Goal: Task Accomplishment & Management: Use online tool/utility

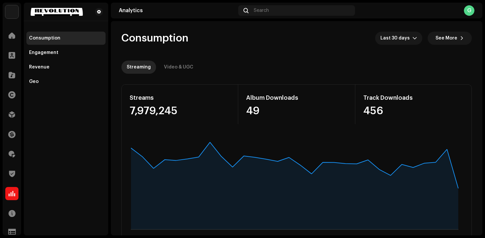
scroll to position [241, 0]
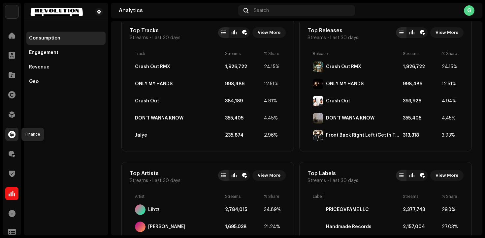
click at [13, 132] on span at bounding box center [11, 134] width 7 height 5
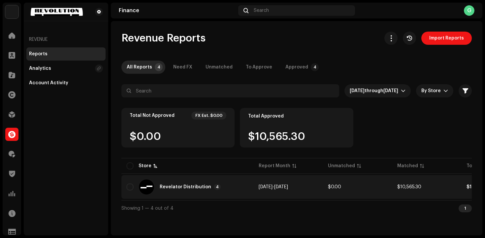
click at [216, 192] on div "Revelator Distribution 4" at bounding box center [187, 187] width 121 height 16
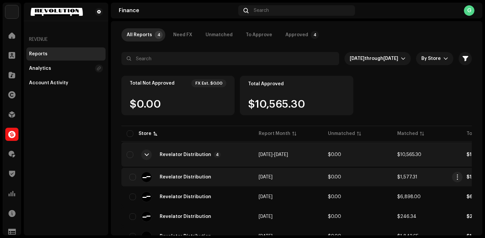
scroll to position [37, 0]
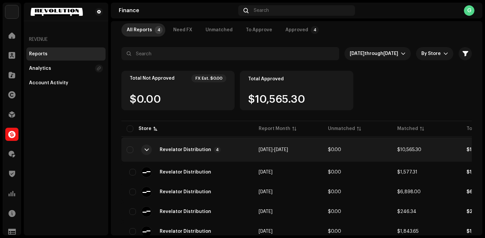
click at [214, 149] on p-badge "4" at bounding box center [217, 150] width 7 height 6
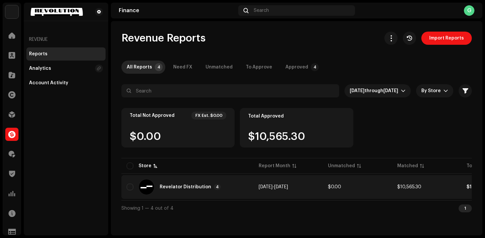
click at [215, 191] on div "Revelator Distribution 4" at bounding box center [187, 187] width 121 height 16
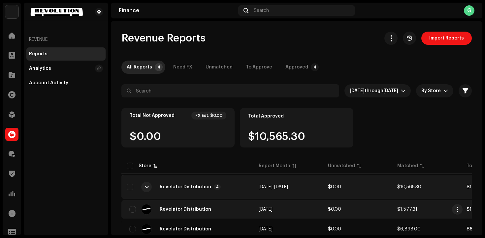
click at [218, 209] on div "Revelator Distribution" at bounding box center [187, 209] width 121 height 11
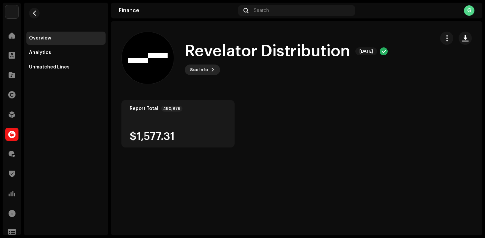
click at [211, 73] on button "See Info" at bounding box center [202, 70] width 35 height 11
click at [277, 44] on div "Revelator Distribution 592481 Report Month [DATE] FX & Tax $0.00 Adjustment $0.…" at bounding box center [242, 119] width 485 height 238
click at [12, 55] on span at bounding box center [12, 55] width 7 height 5
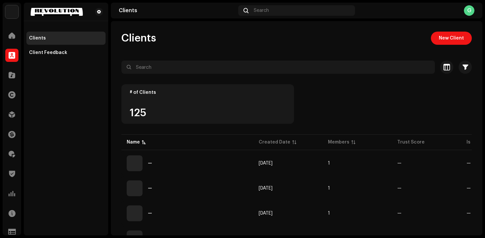
click at [237, 106] on div "# of Clients 125" at bounding box center [207, 104] width 172 height 40
click at [472, 10] on div "G" at bounding box center [469, 10] width 11 height 11
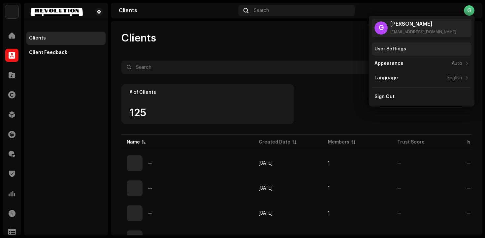
click at [426, 43] on div "User Settings" at bounding box center [422, 49] width 100 height 13
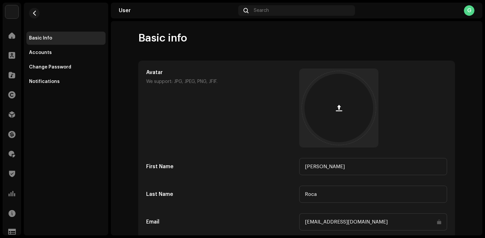
scroll to position [68, 0]
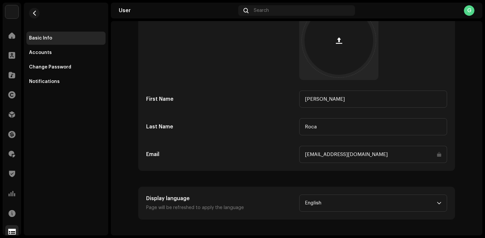
click at [8, 232] on span at bounding box center [12, 232] width 8 height 5
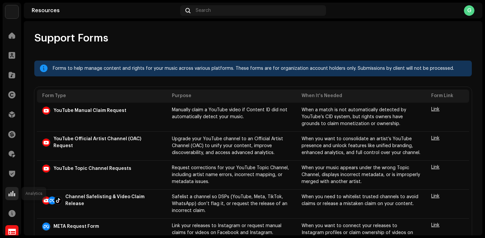
scroll to position [24, 0]
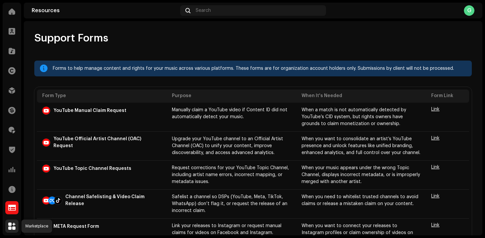
click at [13, 227] on span at bounding box center [11, 226] width 7 height 5
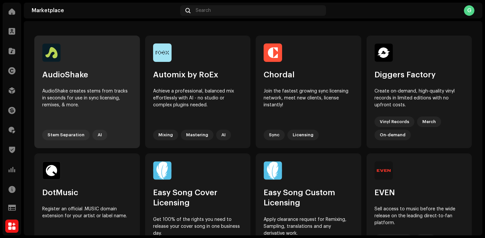
scroll to position [38, 0]
click at [84, 94] on div "AudioShake creates stems from tracks in seconds for use in sync licensing, remi…" at bounding box center [87, 105] width 90 height 34
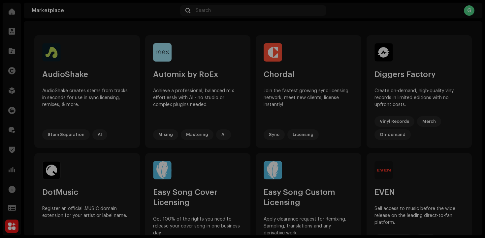
click at [68, 91] on div "AudioShake Stem Separation AI AudioShake creates stems from tracks in seconds f…" at bounding box center [242, 119] width 485 height 238
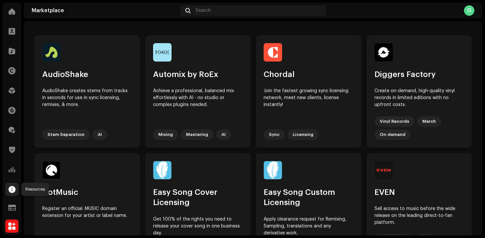
click at [13, 187] on span at bounding box center [12, 189] width 7 height 5
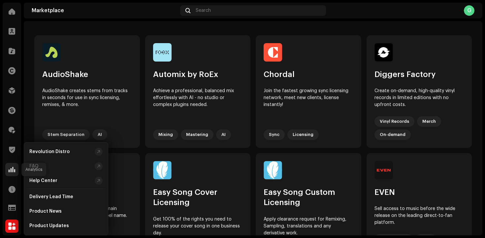
click at [10, 172] on span at bounding box center [12, 169] width 7 height 5
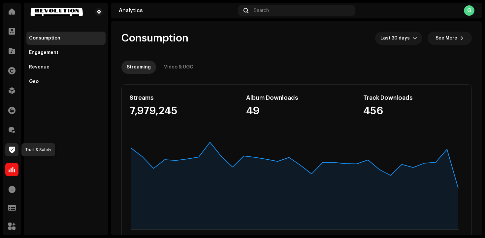
click at [11, 150] on span at bounding box center [12, 149] width 6 height 5
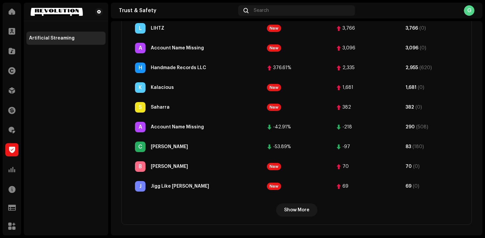
scroll to position [280, 0]
click at [291, 205] on span "Show More" at bounding box center [296, 210] width 25 height 13
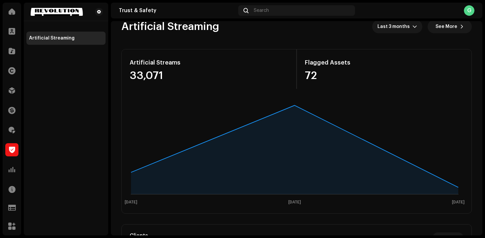
scroll to position [0, 0]
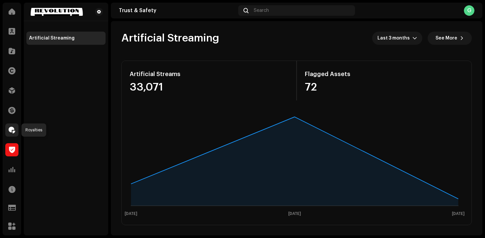
click at [13, 129] on span at bounding box center [12, 130] width 7 height 5
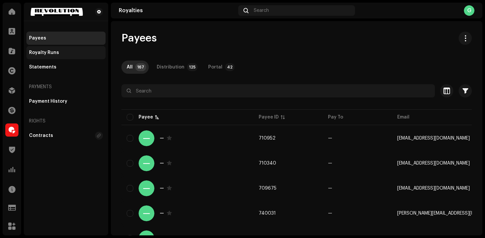
click at [78, 50] on div "Royalty Runs" at bounding box center [66, 52] width 74 height 5
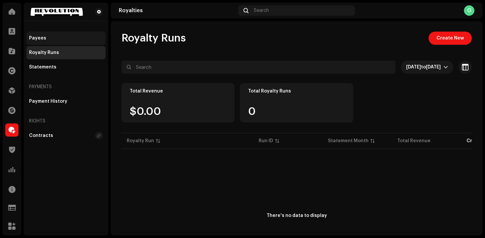
click at [74, 35] on div "Payees" at bounding box center [65, 38] width 79 height 13
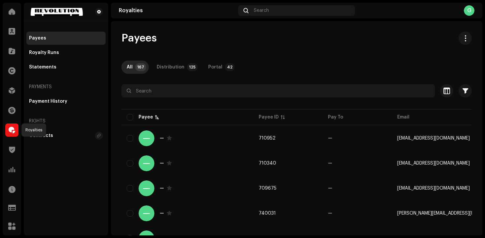
click at [13, 132] on span at bounding box center [12, 130] width 7 height 5
click at [11, 105] on div at bounding box center [11, 110] width 13 height 13
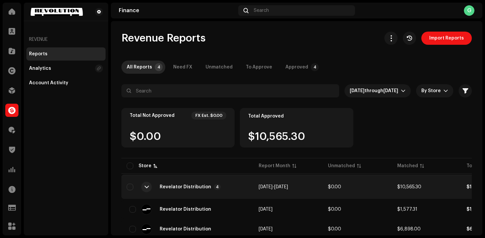
click at [260, 133] on div "$10,565.30" at bounding box center [296, 137] width 97 height 11
click at [288, 67] on div "Approved" at bounding box center [296, 67] width 23 height 13
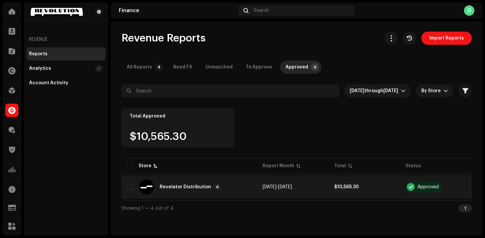
click at [195, 186] on div "Revelator Distribution" at bounding box center [185, 187] width 51 height 5
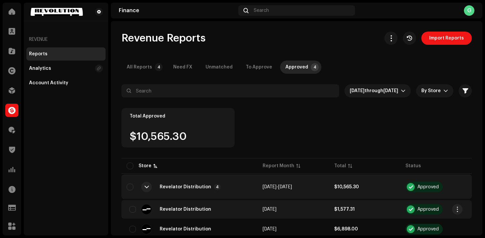
click at [190, 201] on td "Revelator Distribution" at bounding box center [189, 210] width 136 height 18
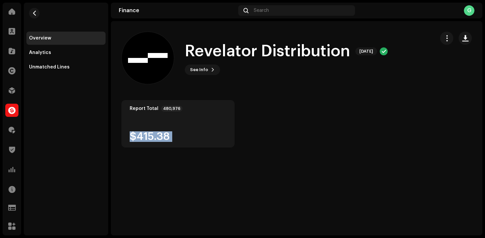
click at [190, 201] on div "Revelator Distribution [DATE] Revelator Distribution [DATE] See Info This repor…" at bounding box center [296, 128] width 371 height 215
click at [77, 52] on div "Analytics" at bounding box center [66, 52] width 74 height 5
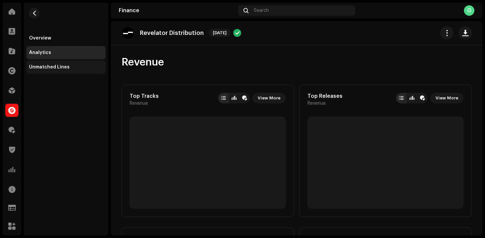
click at [75, 66] on div "Unmatched Lines" at bounding box center [66, 67] width 74 height 5
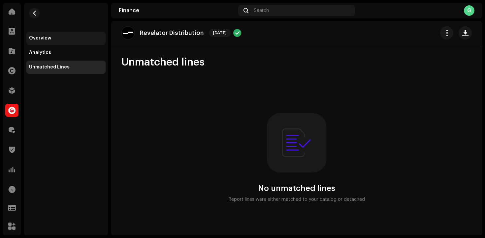
click at [70, 39] on div "Overview" at bounding box center [66, 38] width 74 height 5
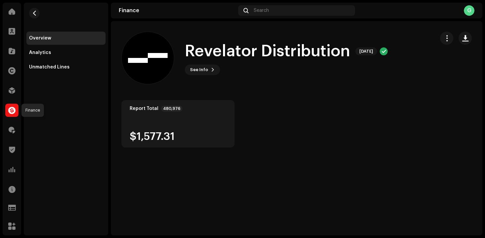
click at [12, 110] on span at bounding box center [11, 110] width 7 height 5
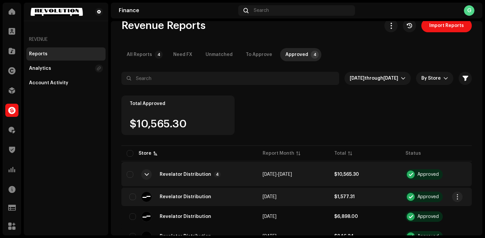
scroll to position [14, 0]
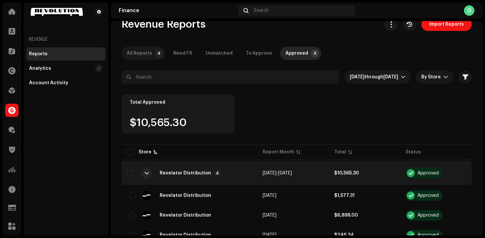
click at [151, 55] on p-tab "All Reports 4" at bounding box center [143, 53] width 44 height 13
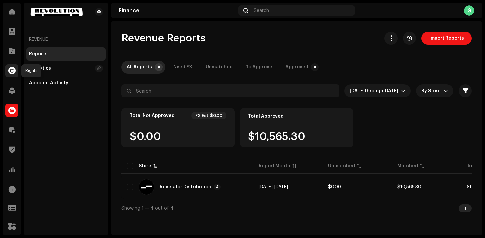
click at [13, 71] on span at bounding box center [11, 70] width 7 height 5
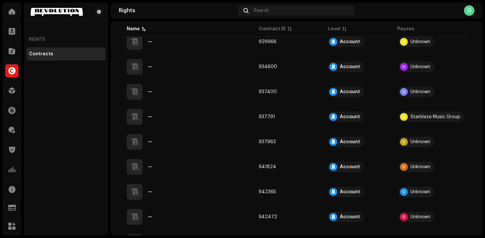
scroll to position [489, 0]
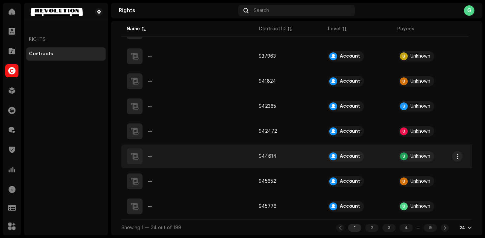
click at [168, 157] on div "—" at bounding box center [187, 157] width 121 height 16
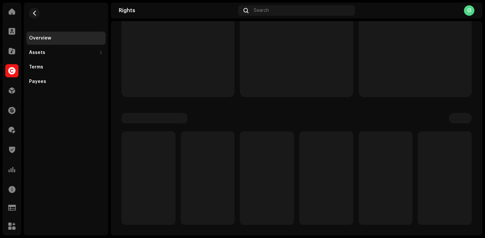
scroll to position [16, 0]
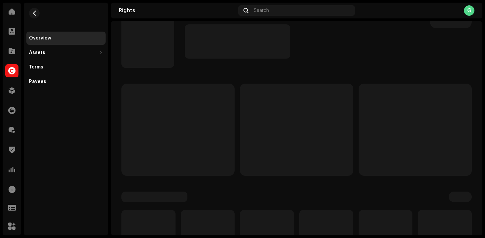
click at [168, 157] on p-skeleton at bounding box center [177, 130] width 113 height 92
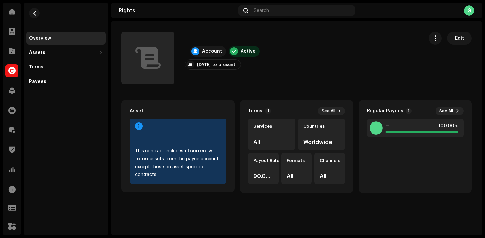
click at [398, 154] on div "— — 100.00%" at bounding box center [417, 156] width 101 height 74
click at [455, 114] on button "See All" at bounding box center [449, 111] width 28 height 8
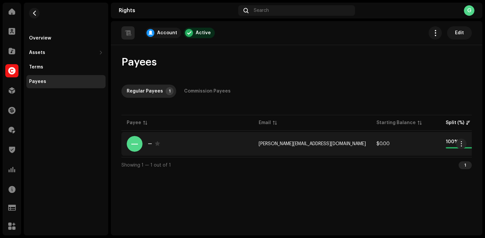
click at [318, 149] on td "[PERSON_NAME][EMAIL_ADDRESS][DOMAIN_NAME]" at bounding box center [312, 144] width 118 height 24
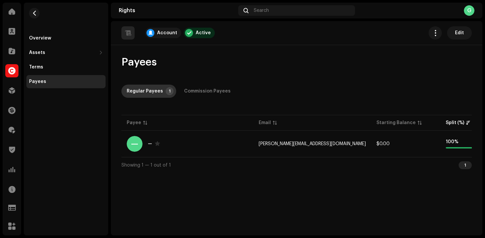
click at [169, 91] on p-badge "1" at bounding box center [170, 91] width 8 height 8
click at [81, 83] on div "Payees" at bounding box center [66, 81] width 74 height 5
click at [455, 34] on span "Edit" at bounding box center [459, 32] width 9 height 13
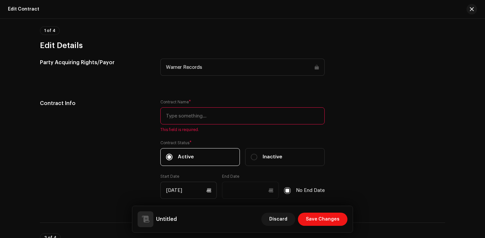
scroll to position [136, 0]
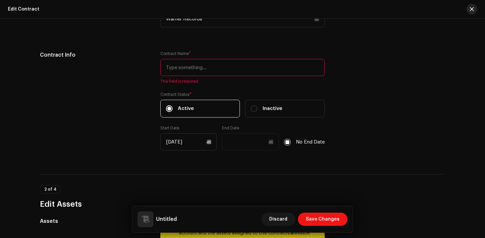
click at [471, 11] on span "button" at bounding box center [472, 9] width 4 height 5
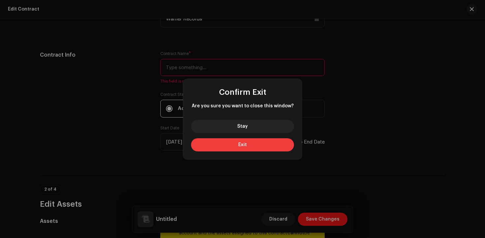
click at [269, 145] on button "Exit" at bounding box center [242, 145] width 103 height 13
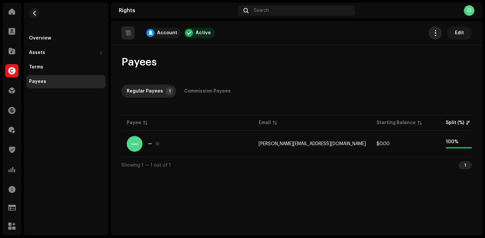
click at [436, 32] on span "button" at bounding box center [435, 32] width 6 height 5
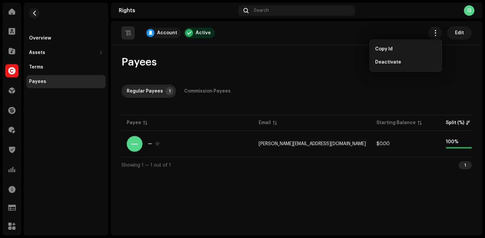
click at [255, 73] on div "Payees Regular Payees 1 Commission Payees Payee Email Starting Balance Split (%…" at bounding box center [296, 114] width 371 height 117
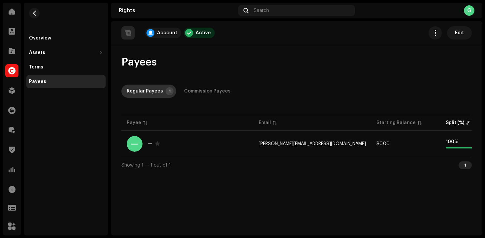
click at [158, 93] on div "Regular Payees" at bounding box center [145, 91] width 36 height 13
click at [205, 35] on div "Active" at bounding box center [203, 32] width 15 height 5
click at [165, 34] on div "Account" at bounding box center [167, 32] width 20 height 5
click at [78, 68] on div "Terms" at bounding box center [66, 67] width 74 height 5
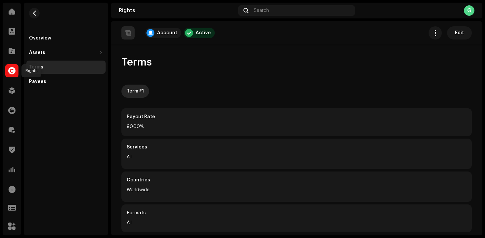
click at [12, 68] on span at bounding box center [11, 70] width 7 height 5
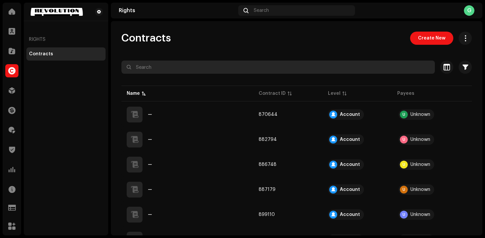
click at [221, 69] on input "text" at bounding box center [277, 67] width 313 height 13
paste input "699093"
type input "699093"
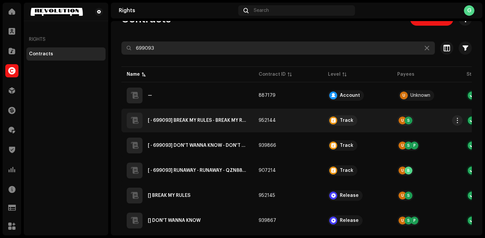
scroll to position [15, 0]
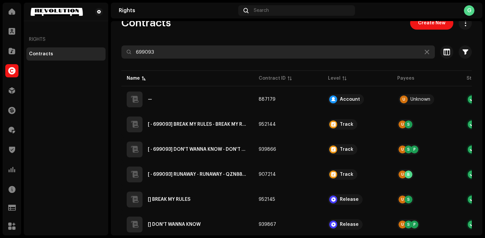
click at [214, 52] on input "699093" at bounding box center [277, 52] width 313 height 13
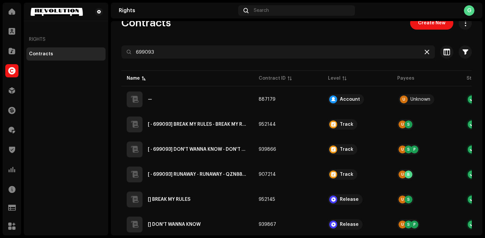
click at [423, 55] on div at bounding box center [427, 52] width 8 height 8
click at [462, 50] on span "button" at bounding box center [465, 51] width 6 height 5
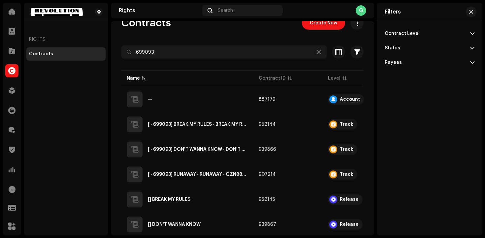
click at [415, 61] on p-accordion-header "Payees" at bounding box center [430, 62] width 90 height 15
click at [410, 74] on input "text" at bounding box center [430, 76] width 90 height 13
paste input "699093"
type input "699093"
click at [407, 54] on p-accordion-header "Status" at bounding box center [430, 48] width 90 height 15
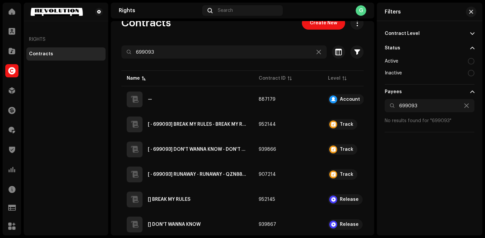
click at [408, 39] on p-accordion-header "Contract Level" at bounding box center [430, 33] width 90 height 15
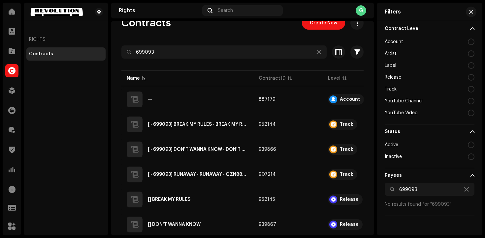
scroll to position [10, 0]
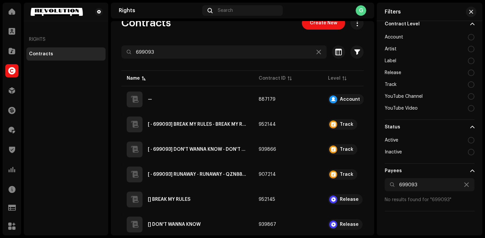
click at [403, 65] on div "Label" at bounding box center [430, 61] width 90 height 12
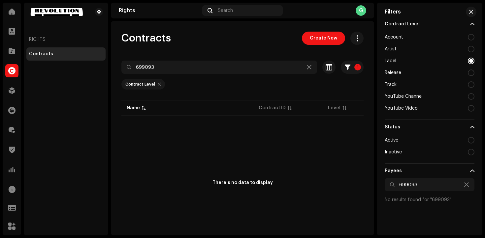
click at [403, 65] on div "Label" at bounding box center [430, 61] width 90 height 12
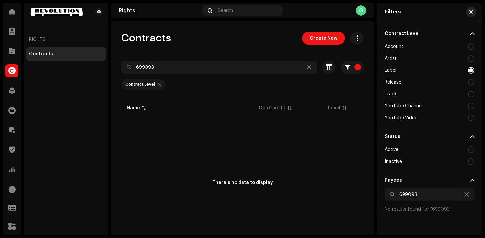
click at [470, 10] on span "button" at bounding box center [471, 11] width 4 height 5
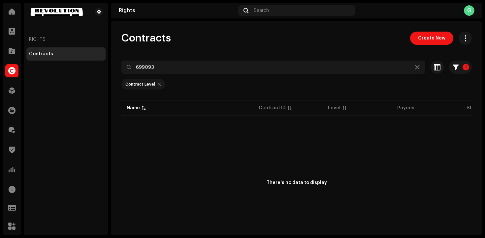
click at [158, 82] on div at bounding box center [159, 84] width 3 height 5
radio input "false"
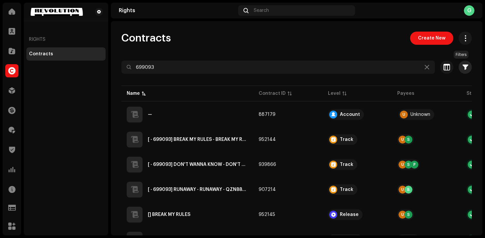
click at [458, 66] on button "button" at bounding box center [464, 67] width 13 height 13
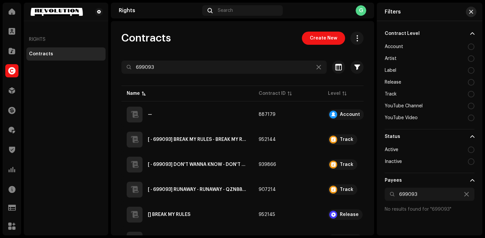
click at [469, 13] on span "button" at bounding box center [471, 11] width 4 height 5
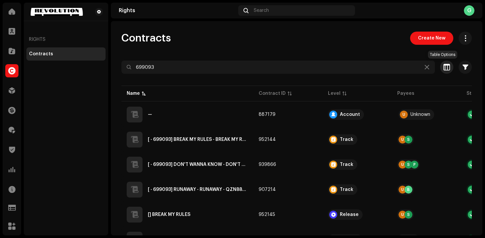
click at [441, 63] on button "button" at bounding box center [446, 67] width 13 height 13
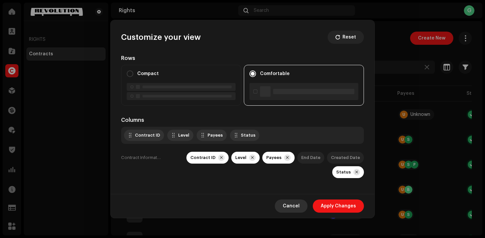
click at [282, 206] on button "Cancel" at bounding box center [291, 206] width 33 height 13
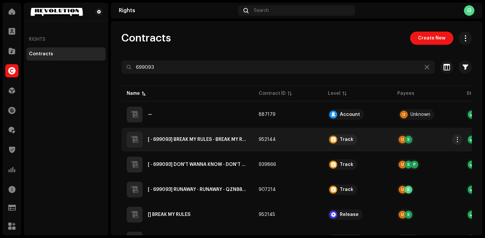
click at [217, 140] on QZWDW2576137"] "[ - 699093] BREAK MY RULES - BREAK MY RULES - QZWDW2576137" at bounding box center [198, 140] width 100 height 5
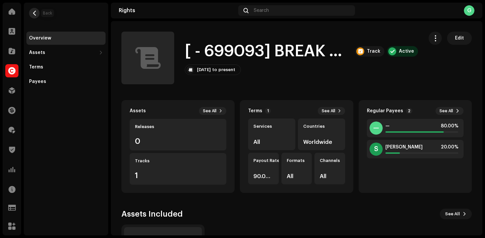
click at [37, 12] on button "button" at bounding box center [34, 13] width 11 height 11
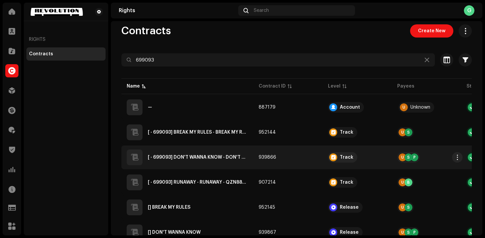
scroll to position [7, 0]
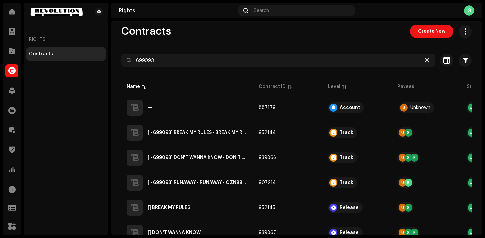
click at [425, 60] on div at bounding box center [427, 60] width 8 height 8
click at [425, 58] on div at bounding box center [427, 60] width 8 height 8
click at [424, 60] on icon at bounding box center [426, 60] width 5 height 5
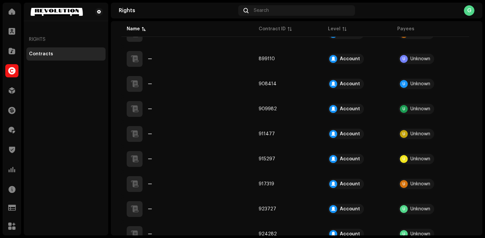
scroll to position [133, 0]
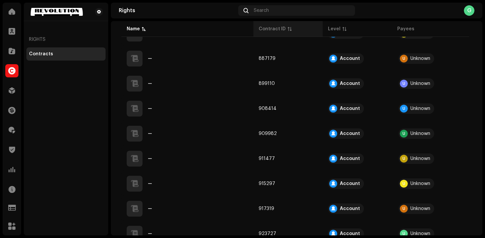
click at [276, 31] on div "Contract ID" at bounding box center [272, 29] width 27 height 7
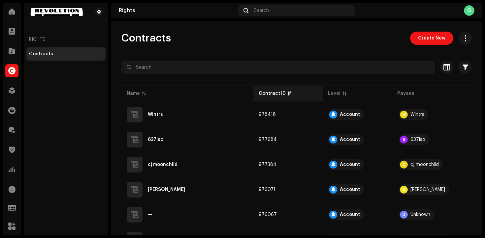
click at [270, 94] on div "Contract ID" at bounding box center [272, 93] width 27 height 7
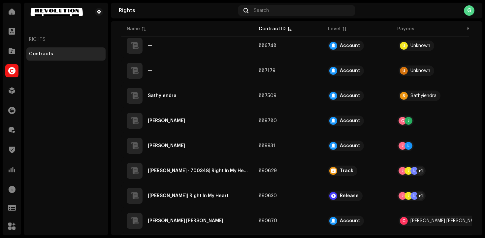
scroll to position [489, 0]
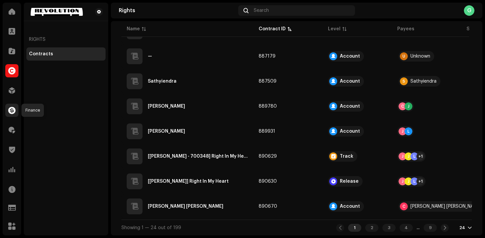
click at [14, 111] on span at bounding box center [11, 110] width 7 height 5
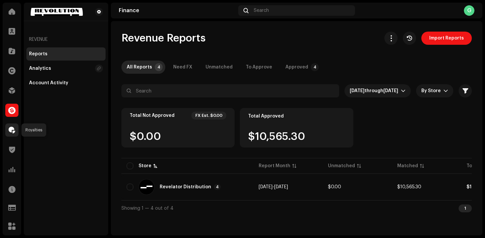
click at [12, 129] on span at bounding box center [12, 130] width 7 height 5
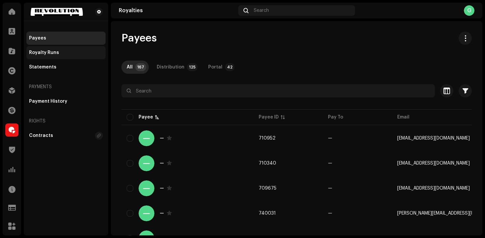
click at [55, 53] on div "Royalty Runs" at bounding box center [44, 52] width 30 height 5
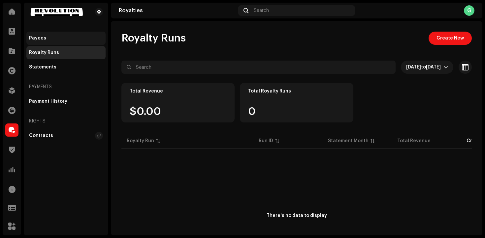
click at [55, 36] on div "Payees" at bounding box center [66, 38] width 74 height 5
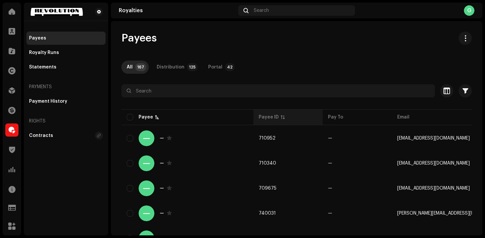
click at [281, 116] on p-sorticon at bounding box center [283, 117] width 4 height 4
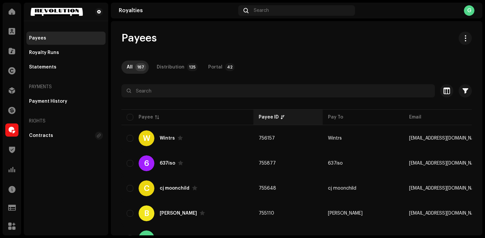
click at [274, 115] on div "Payee ID" at bounding box center [269, 117] width 20 height 7
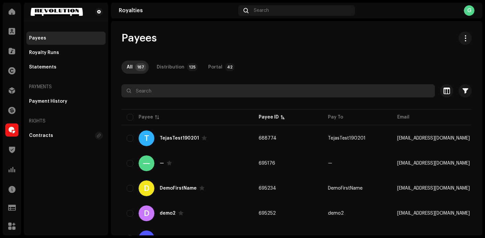
click at [211, 91] on input "text" at bounding box center [277, 90] width 313 height 13
paste input "699093"
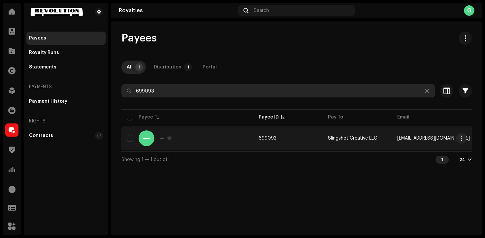
type input "699093"
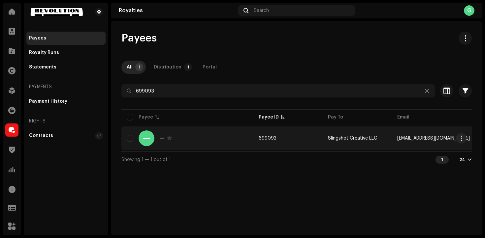
click at [192, 139] on div "— —" at bounding box center [187, 139] width 121 height 16
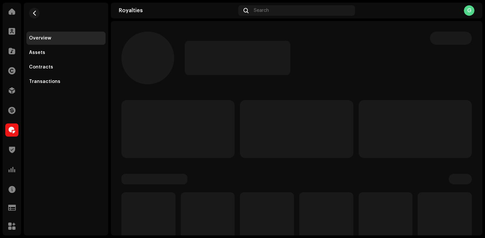
click at [192, 139] on p-skeleton at bounding box center [177, 129] width 113 height 58
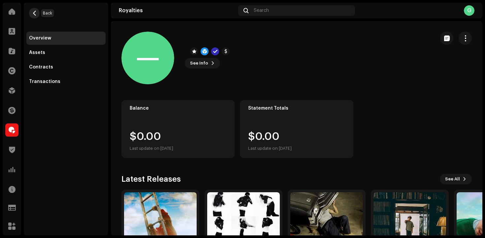
click at [37, 14] on button "button" at bounding box center [34, 13] width 11 height 11
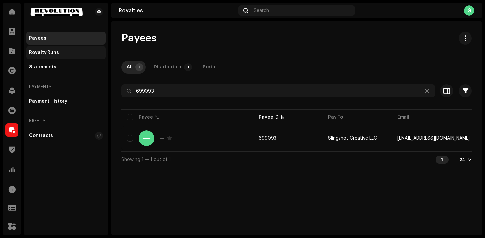
click at [64, 50] on div "Royalty Runs" at bounding box center [66, 52] width 74 height 5
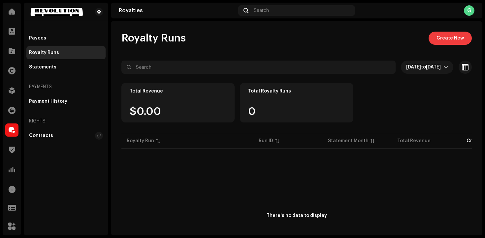
click at [441, 37] on span "Create New" at bounding box center [449, 38] width 27 height 13
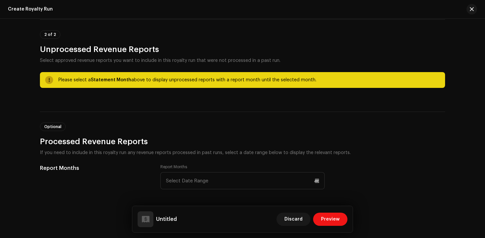
scroll to position [263, 0]
